Goal: Information Seeking & Learning: Learn about a topic

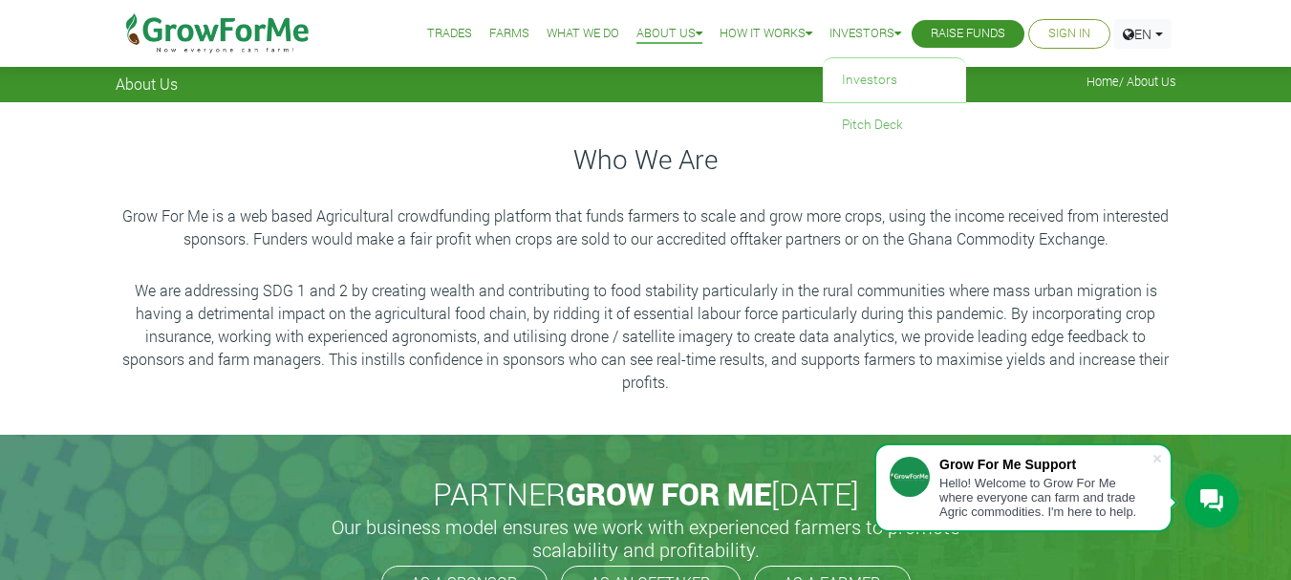
click at [842, 35] on link "Investors" at bounding box center [866, 34] width 72 height 20
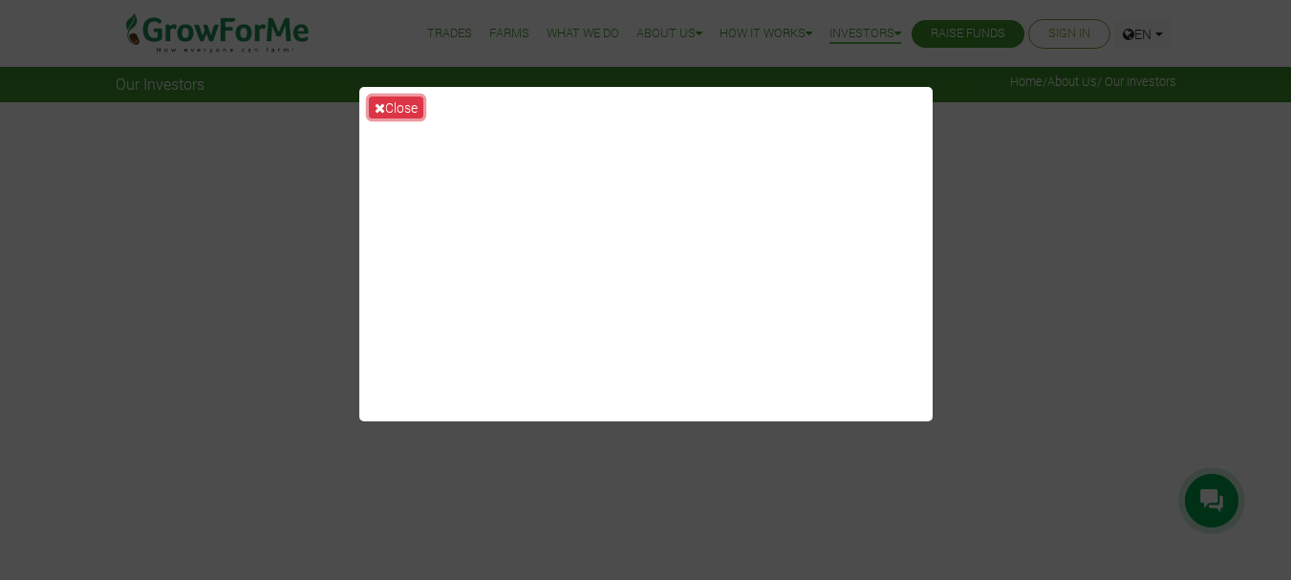
click at [395, 114] on button "Close" at bounding box center [396, 108] width 54 height 22
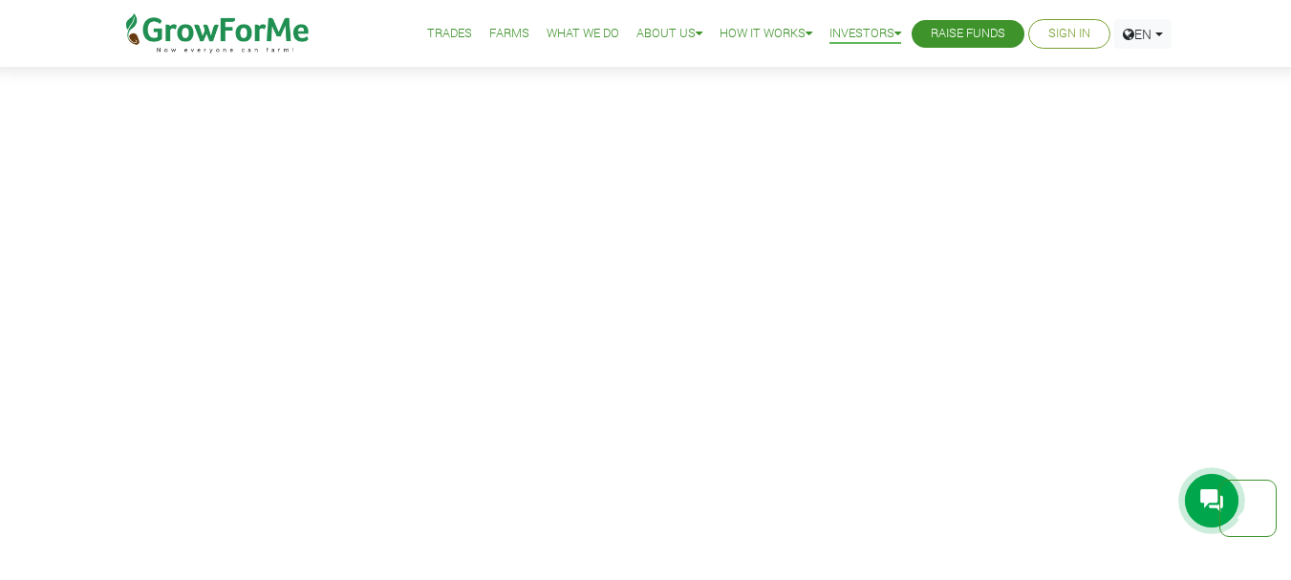
scroll to position [1580, 0]
